Goal: Information Seeking & Learning: Learn about a topic

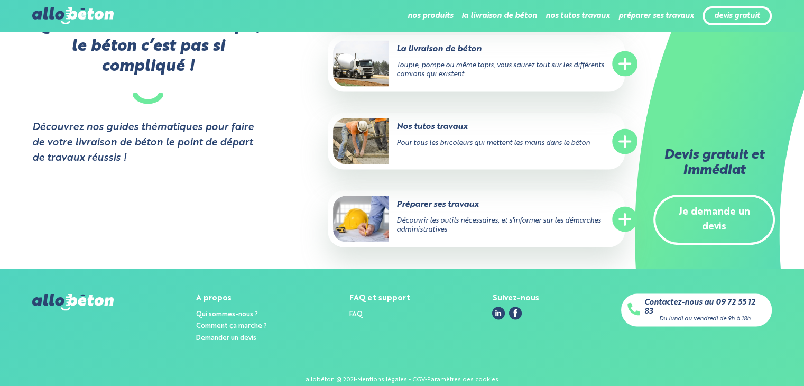
scroll to position [2103, 0]
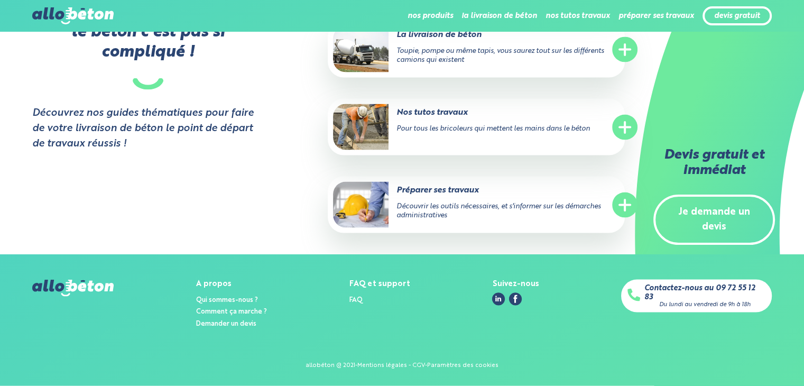
click at [369, 124] on img at bounding box center [360, 127] width 55 height 46
click at [433, 118] on p "Nos tutos travaux" at bounding box center [455, 113] width 244 height 12
click at [381, 115] on img at bounding box center [360, 127] width 55 height 46
click at [621, 124] on circle at bounding box center [624, 127] width 25 height 25
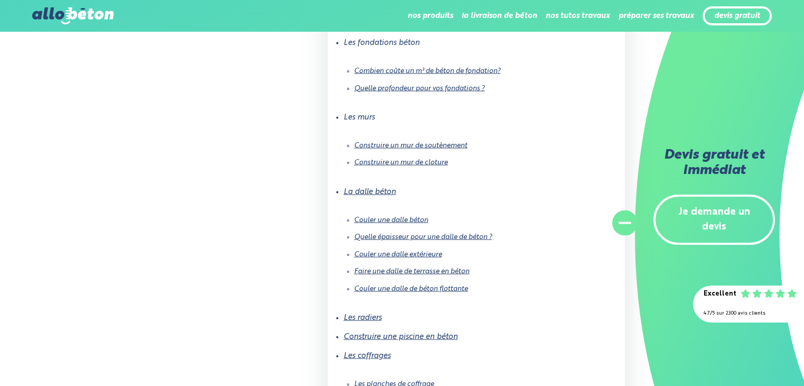
scroll to position [2242, 0]
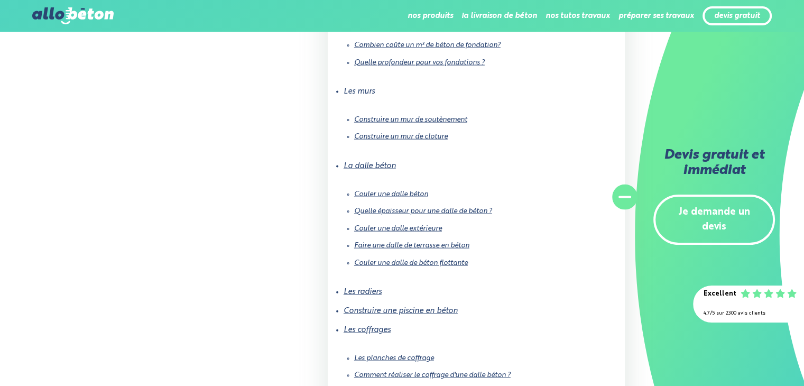
click at [406, 214] on link "Quelle épaisseur pour une dalle de béton ?" at bounding box center [423, 211] width 138 height 7
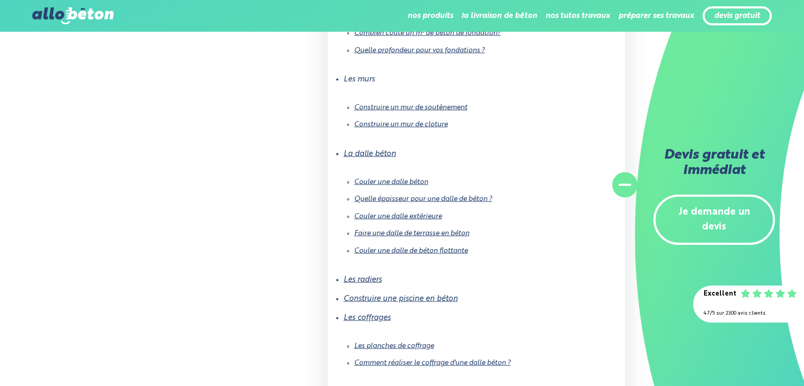
click at [415, 254] on link "Couler une dalle de béton flottante" at bounding box center [411, 250] width 114 height 7
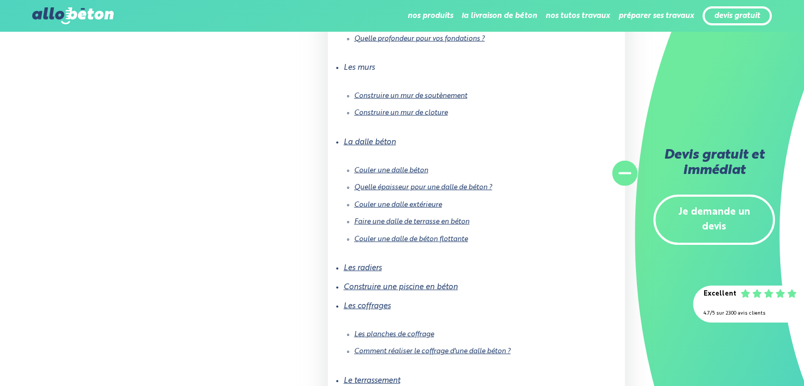
click at [416, 338] on link "Les planches de coffrage" at bounding box center [394, 334] width 80 height 7
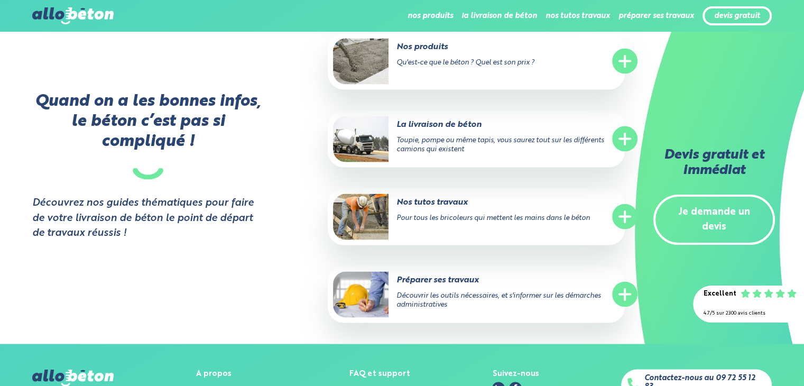
scroll to position [2101, 0]
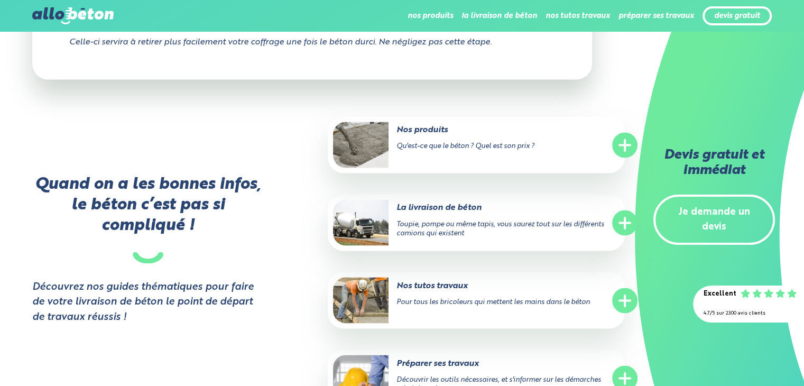
scroll to position [1832, 0]
